Goal: Task Accomplishment & Management: Use online tool/utility

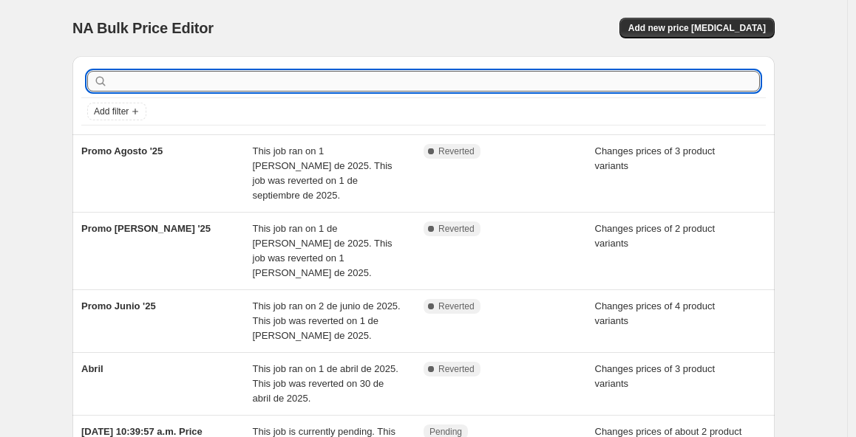
click at [313, 90] on input "text" at bounding box center [435, 81] width 649 height 21
type input "p"
type input "P"
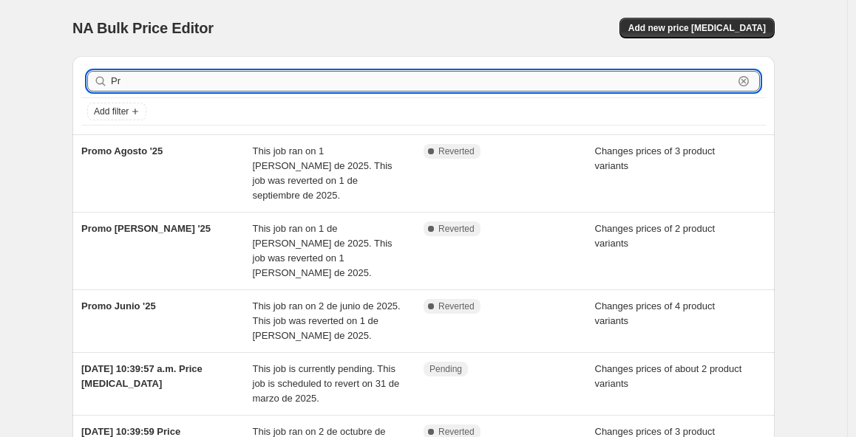
click at [319, 78] on input "Pr" at bounding box center [422, 81] width 622 height 21
type input "P"
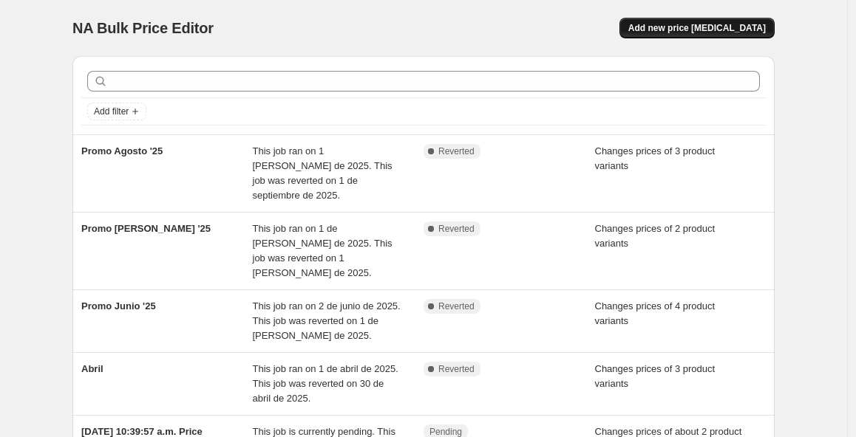
click at [735, 32] on span "Add new price [MEDICAL_DATA]" at bounding box center [696, 28] width 137 height 12
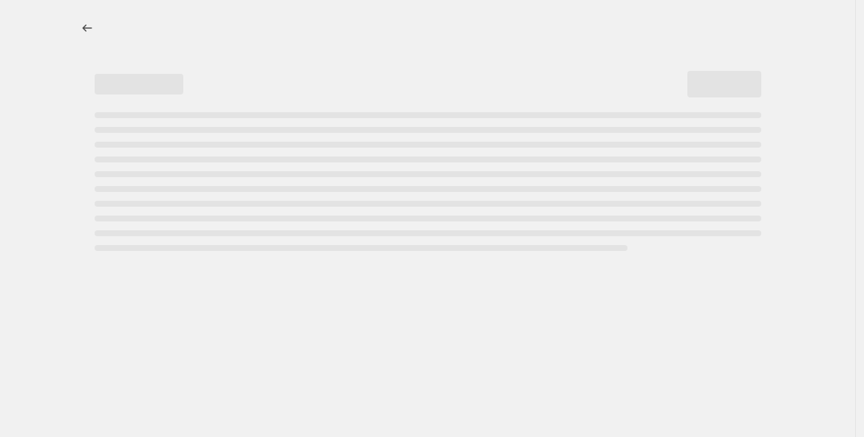
select select "percentage"
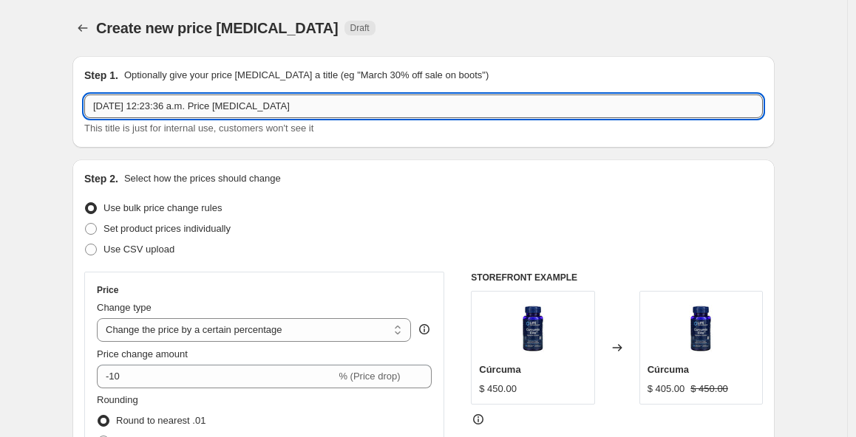
click at [331, 117] on input "[DATE] 12:23:36 a.m. Price [MEDICAL_DATA]" at bounding box center [423, 107] width 678 height 24
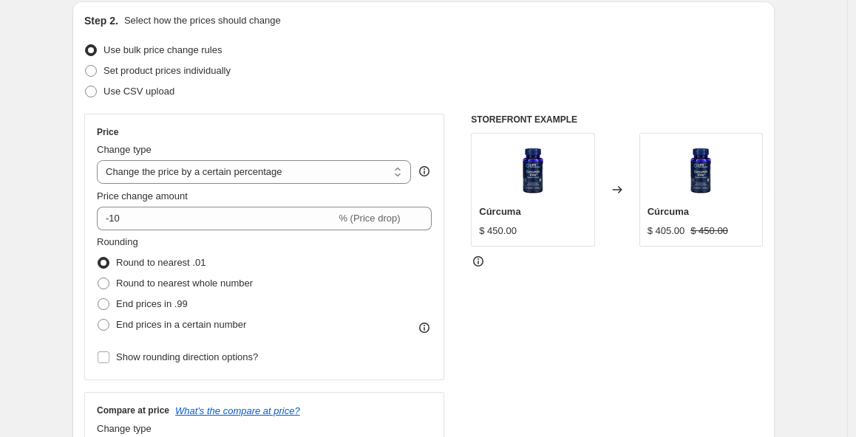
scroll to position [161, 0]
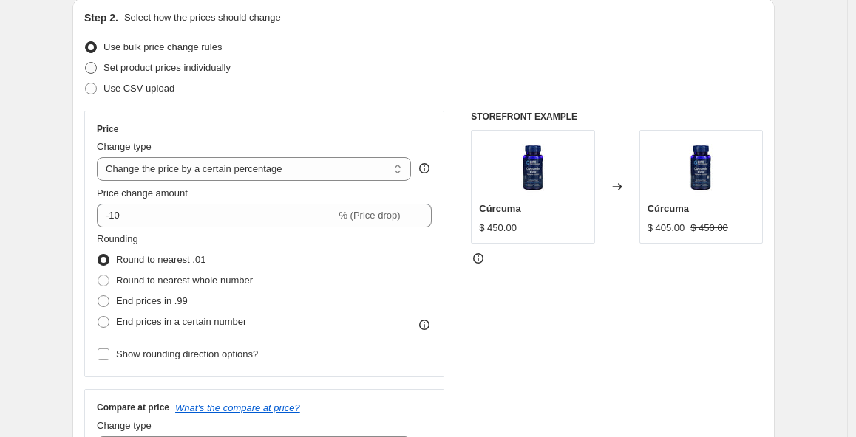
type input "Promo [DATE]"
click at [186, 67] on span "Set product prices individually" at bounding box center [166, 67] width 127 height 11
click at [86, 63] on input "Set product prices individually" at bounding box center [85, 62] width 1 height 1
radio input "true"
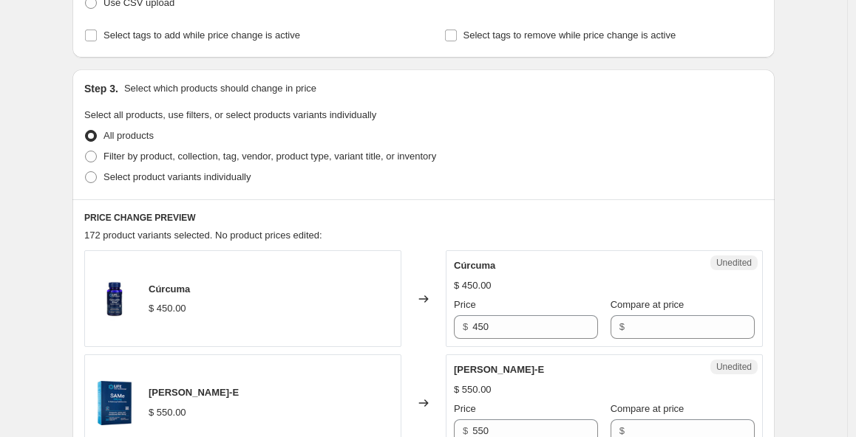
scroll to position [259, 0]
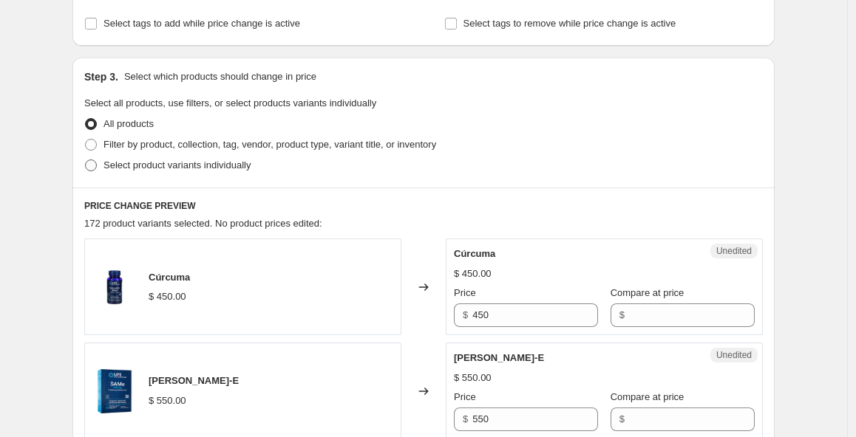
click at [240, 166] on span "Select product variants individually" at bounding box center [176, 165] width 147 height 11
click at [86, 160] on input "Select product variants individually" at bounding box center [85, 160] width 1 height 1
radio input "true"
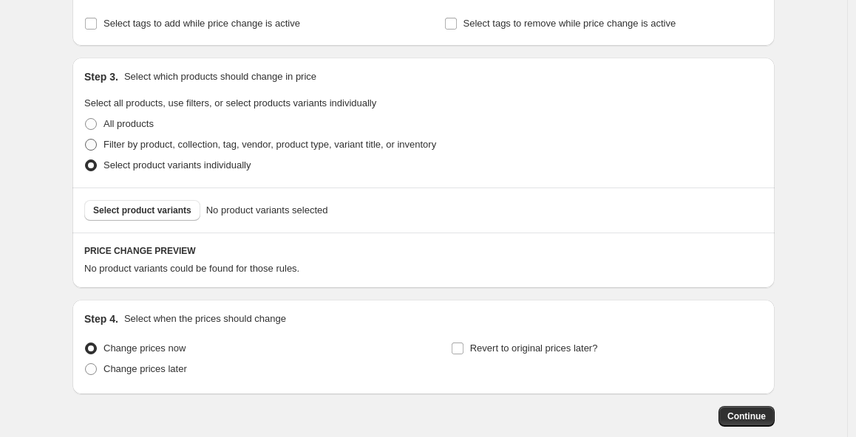
click at [176, 146] on span "Filter by product, collection, tag, vendor, product type, variant title, or inv…" at bounding box center [269, 144] width 333 height 11
click at [86, 140] on input "Filter by product, collection, tag, vendor, product type, variant title, or inv…" at bounding box center [85, 139] width 1 height 1
radio input "true"
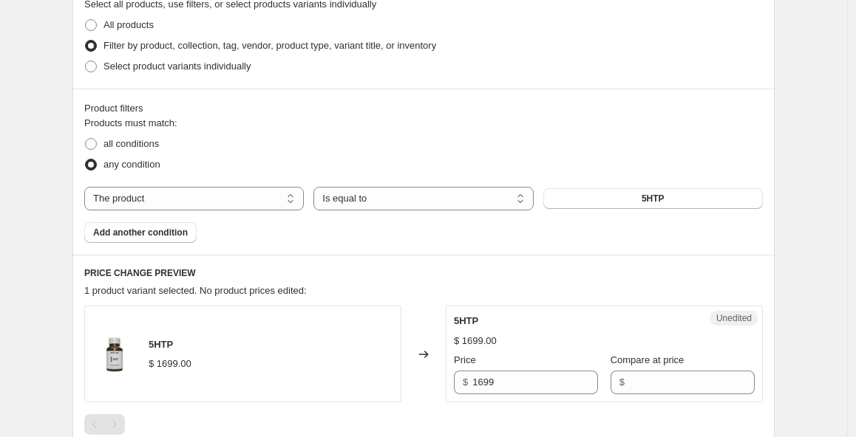
scroll to position [358, 0]
click at [97, 23] on span at bounding box center [91, 24] width 12 height 12
click at [86, 19] on input "All products" at bounding box center [85, 18] width 1 height 1
radio input "true"
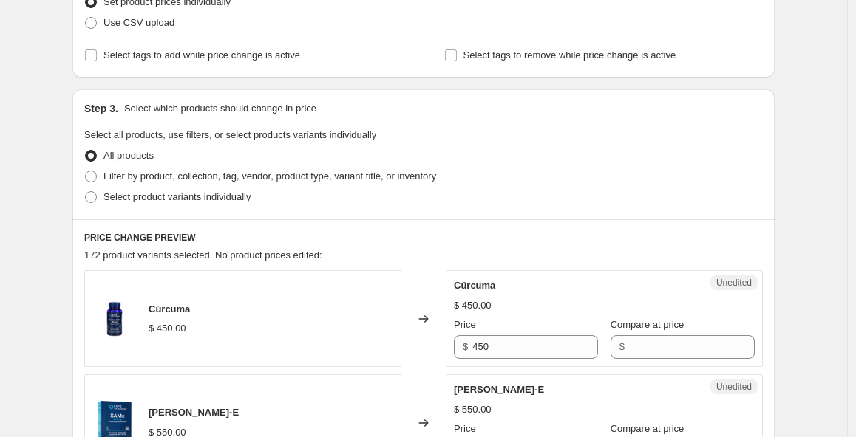
scroll to position [228, 0]
click at [174, 194] on span "Select product variants individually" at bounding box center [176, 196] width 147 height 11
click at [86, 191] on input "Select product variants individually" at bounding box center [85, 191] width 1 height 1
radio input "true"
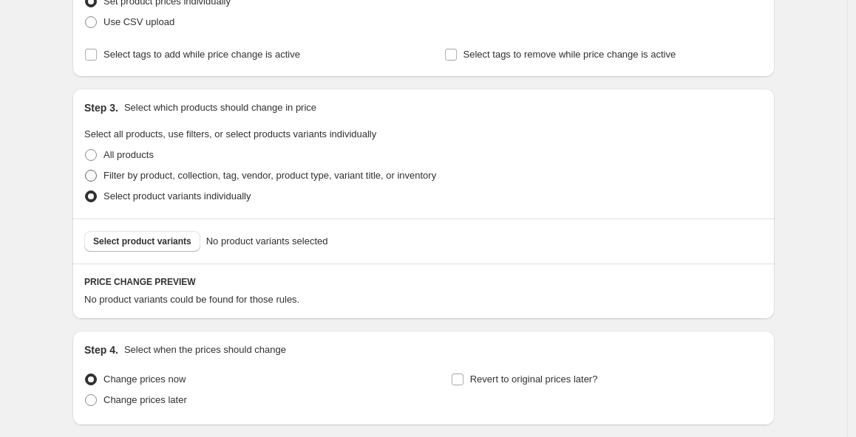
click at [118, 178] on span "Filter by product, collection, tag, vendor, product type, variant title, or inv…" at bounding box center [269, 175] width 333 height 11
click at [86, 171] on input "Filter by product, collection, tag, vendor, product type, variant title, or inv…" at bounding box center [85, 170] width 1 height 1
radio input "true"
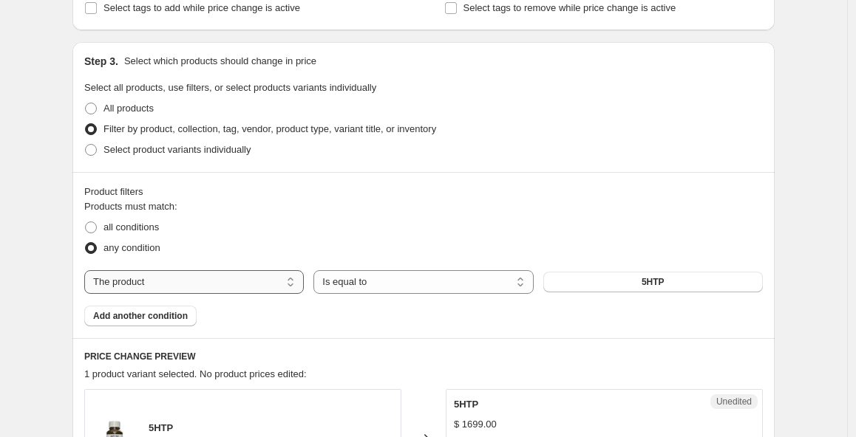
scroll to position [276, 0]
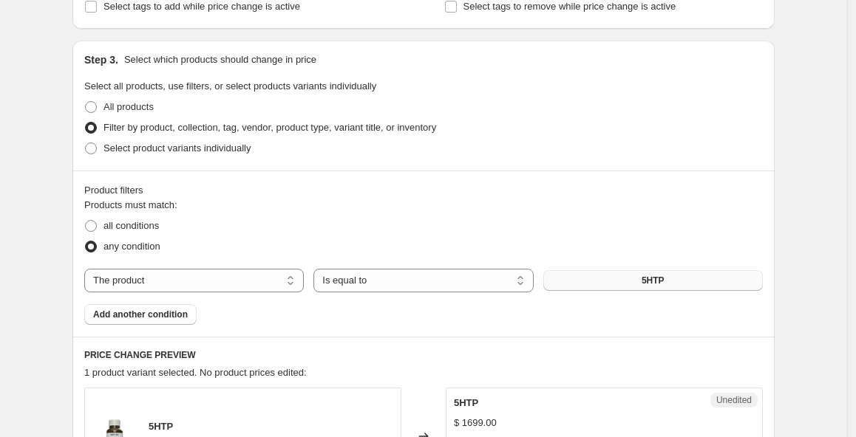
click at [611, 288] on button "5HTP" at bounding box center [652, 280] width 219 height 21
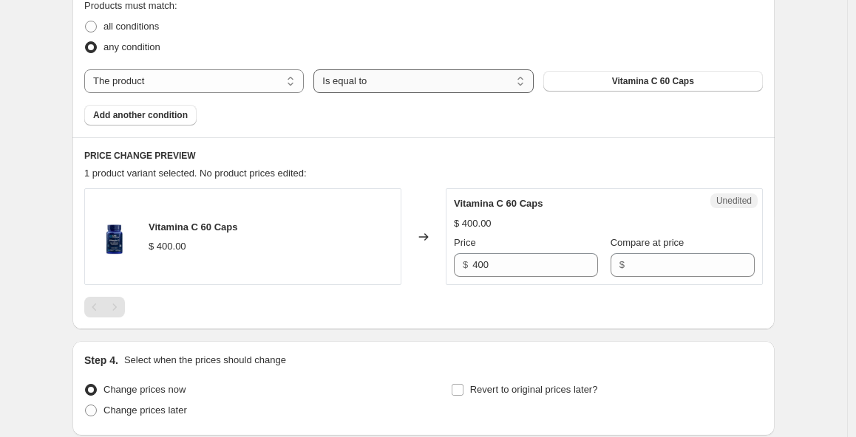
scroll to position [504, 0]
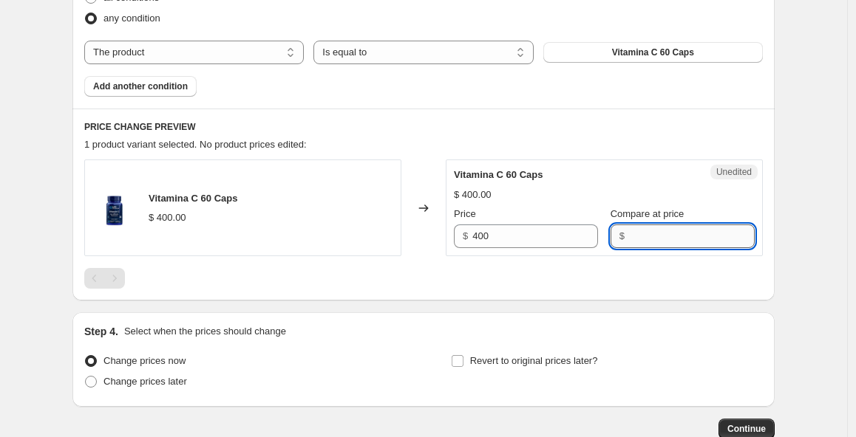
click at [644, 241] on input "Compare at price" at bounding box center [692, 237] width 126 height 24
type input "400"
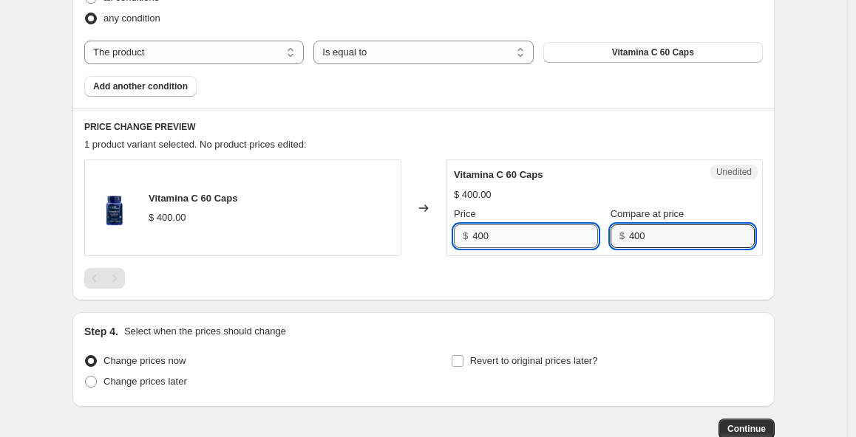
click at [521, 228] on input "400" at bounding box center [535, 237] width 126 height 24
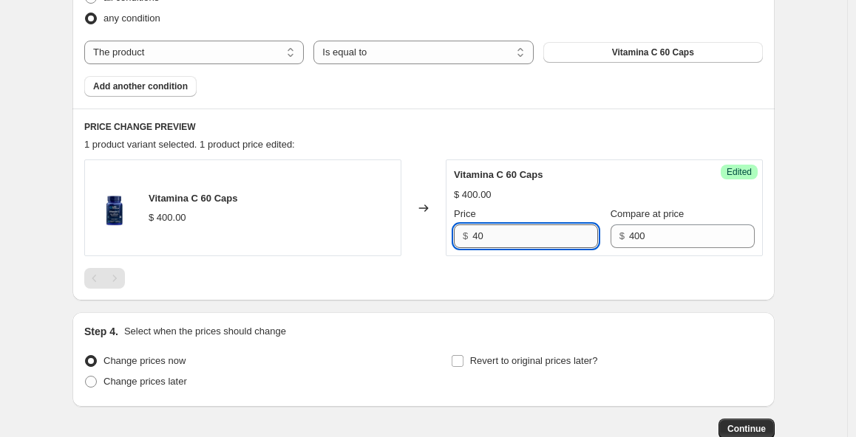
type input "4"
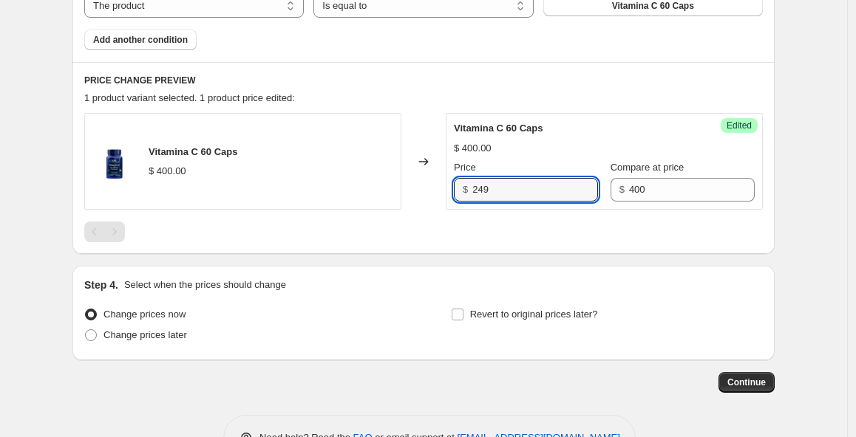
scroll to position [596, 0]
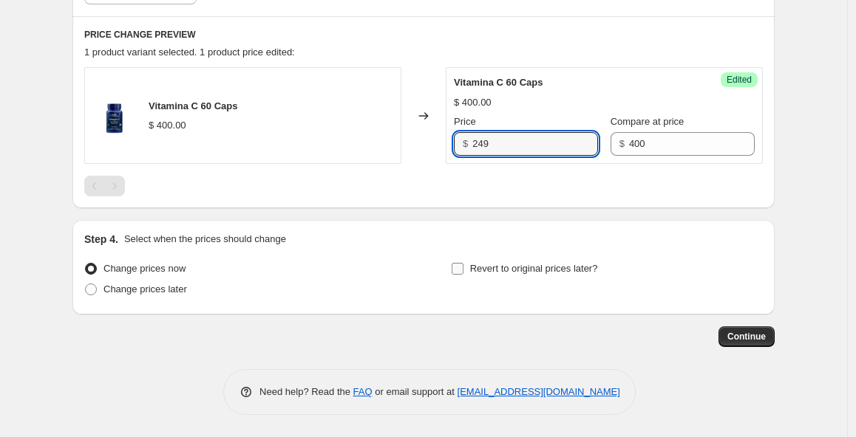
type input "249"
click at [463, 271] on input "Revert to original prices later?" at bounding box center [457, 269] width 12 height 12
checkbox input "true"
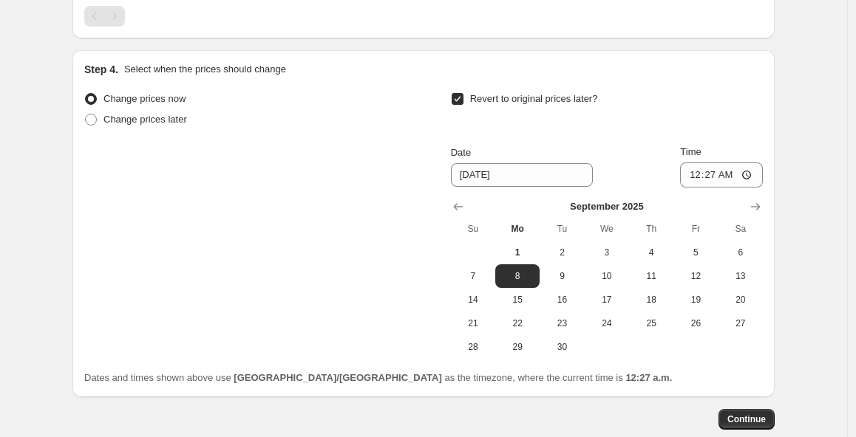
scroll to position [784, 0]
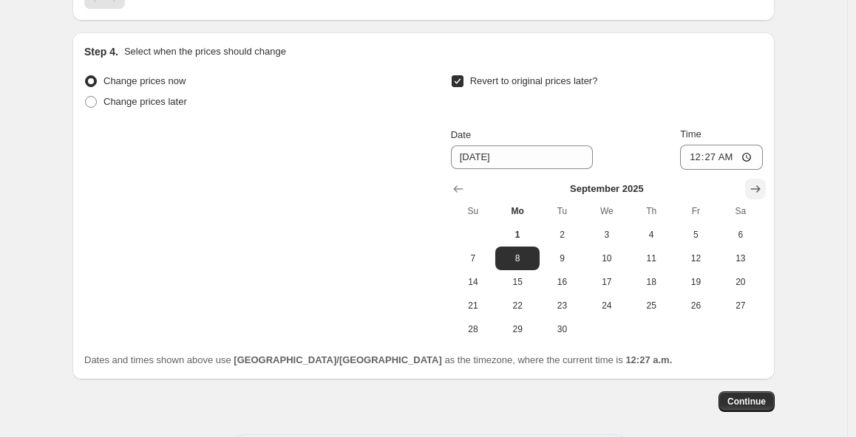
click at [763, 186] on icon "Show next month, October 2025" at bounding box center [755, 189] width 15 height 15
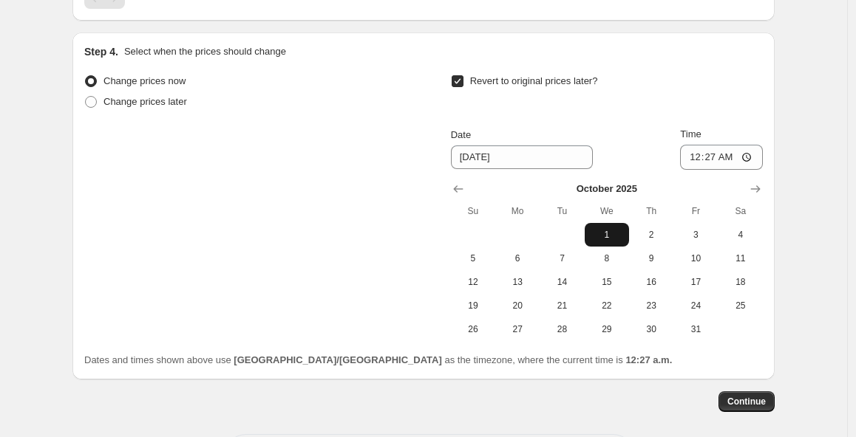
click at [622, 236] on span "1" at bounding box center [606, 235] width 33 height 12
type input "[DATE]"
click at [729, 160] on input "00:27" at bounding box center [721, 157] width 83 height 25
type input "00:00"
click at [653, 163] on div "Date [DATE] Time 00:00" at bounding box center [607, 148] width 312 height 43
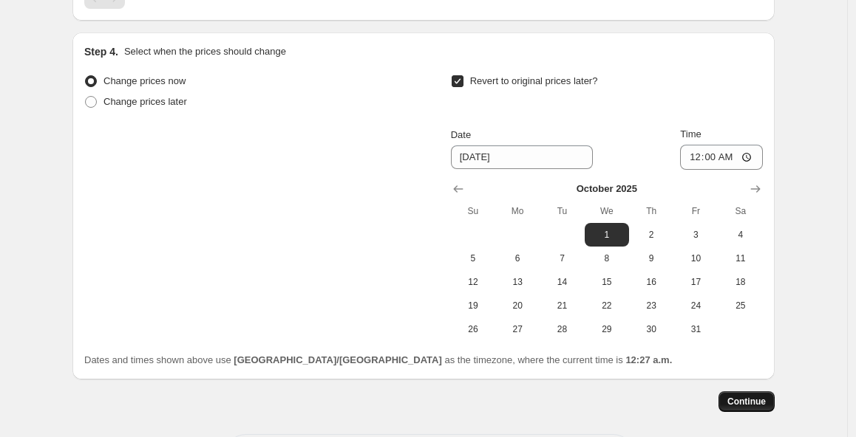
click at [755, 406] on span "Continue" at bounding box center [746, 402] width 38 height 12
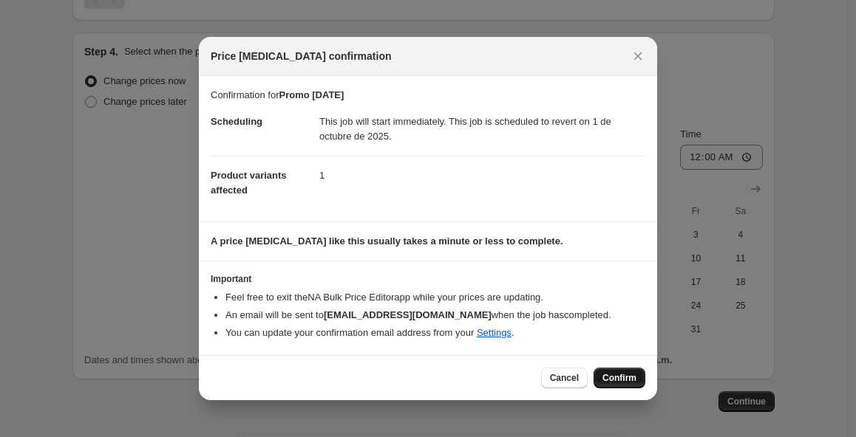
click at [621, 386] on button "Confirm" at bounding box center [619, 378] width 52 height 21
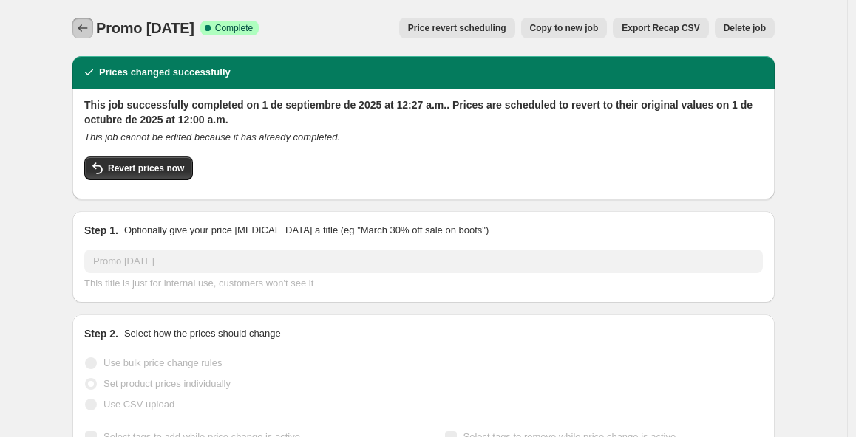
click at [87, 35] on icon "Price change jobs" at bounding box center [82, 28] width 15 height 15
